Goal: Navigation & Orientation: Find specific page/section

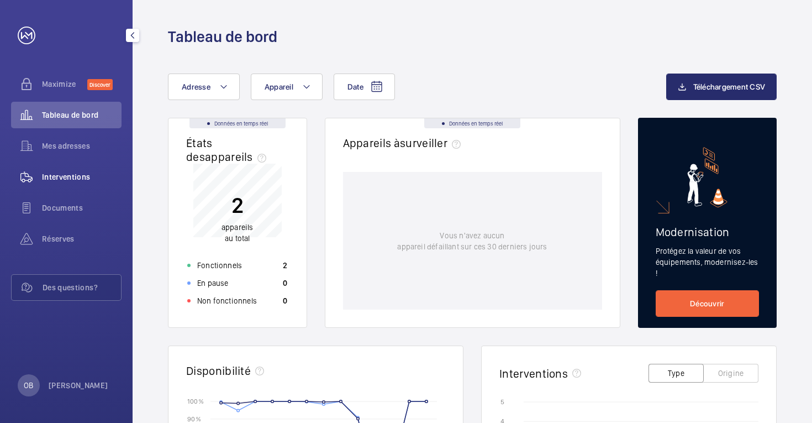
click at [74, 176] on span "Interventions" at bounding box center [82, 176] width 80 height 11
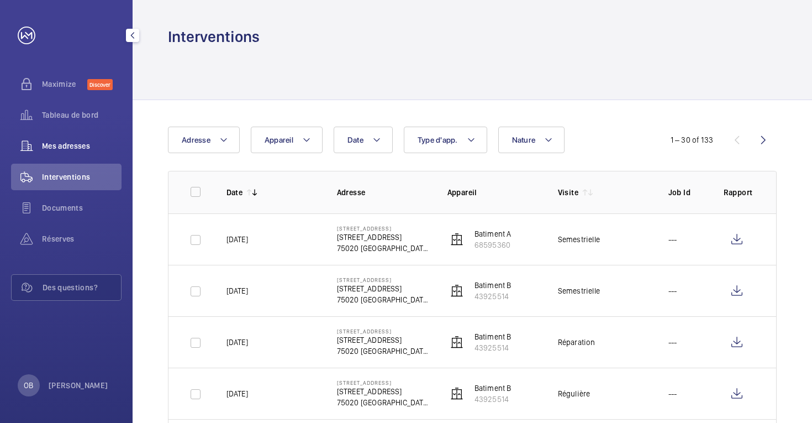
click at [57, 143] on span "Mes adresses" at bounding box center [82, 145] width 80 height 11
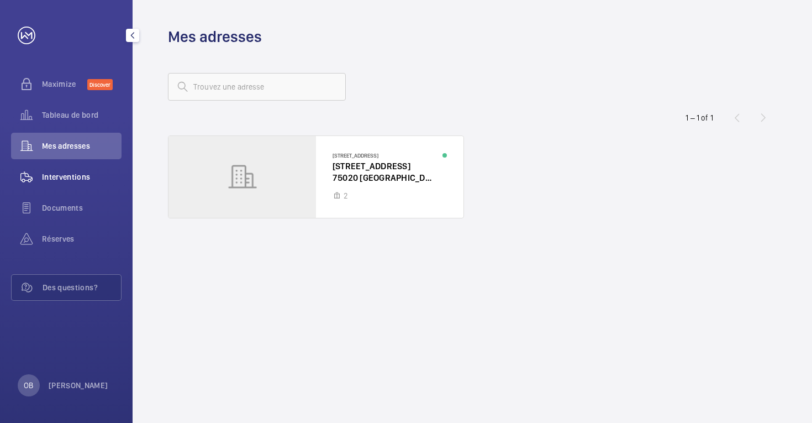
click at [66, 168] on div "Interventions" at bounding box center [66, 177] width 110 height 27
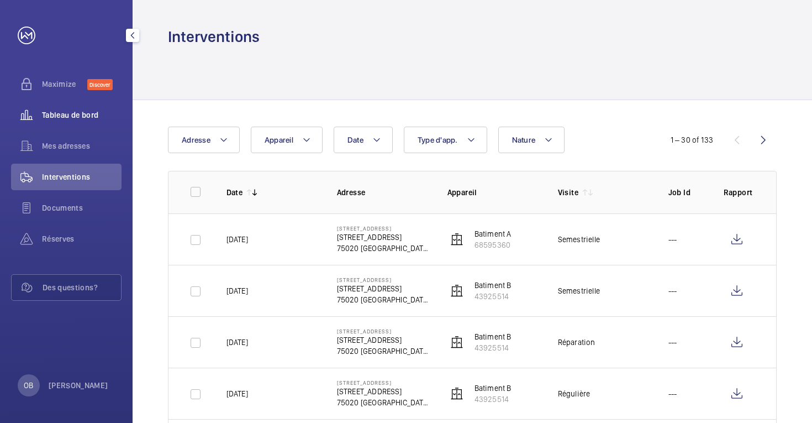
click at [61, 115] on span "Tableau de bord" at bounding box center [82, 114] width 80 height 11
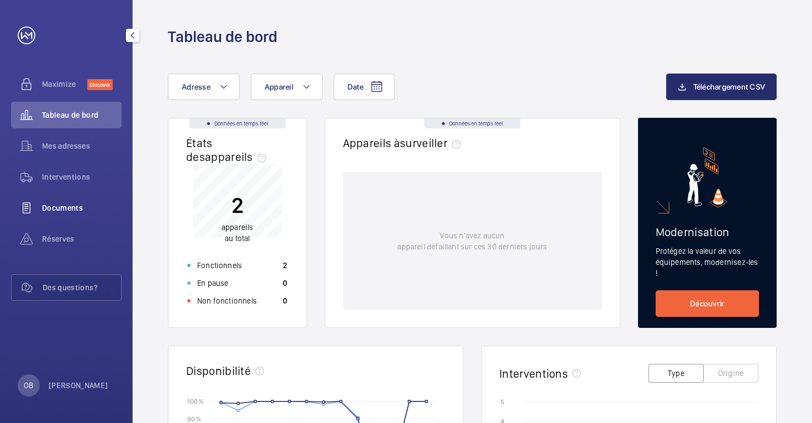
click at [66, 206] on span "Documents" at bounding box center [82, 207] width 80 height 11
click at [69, 180] on span "Interventions" at bounding box center [82, 176] width 80 height 11
